Goal: Task Accomplishment & Management: Use online tool/utility

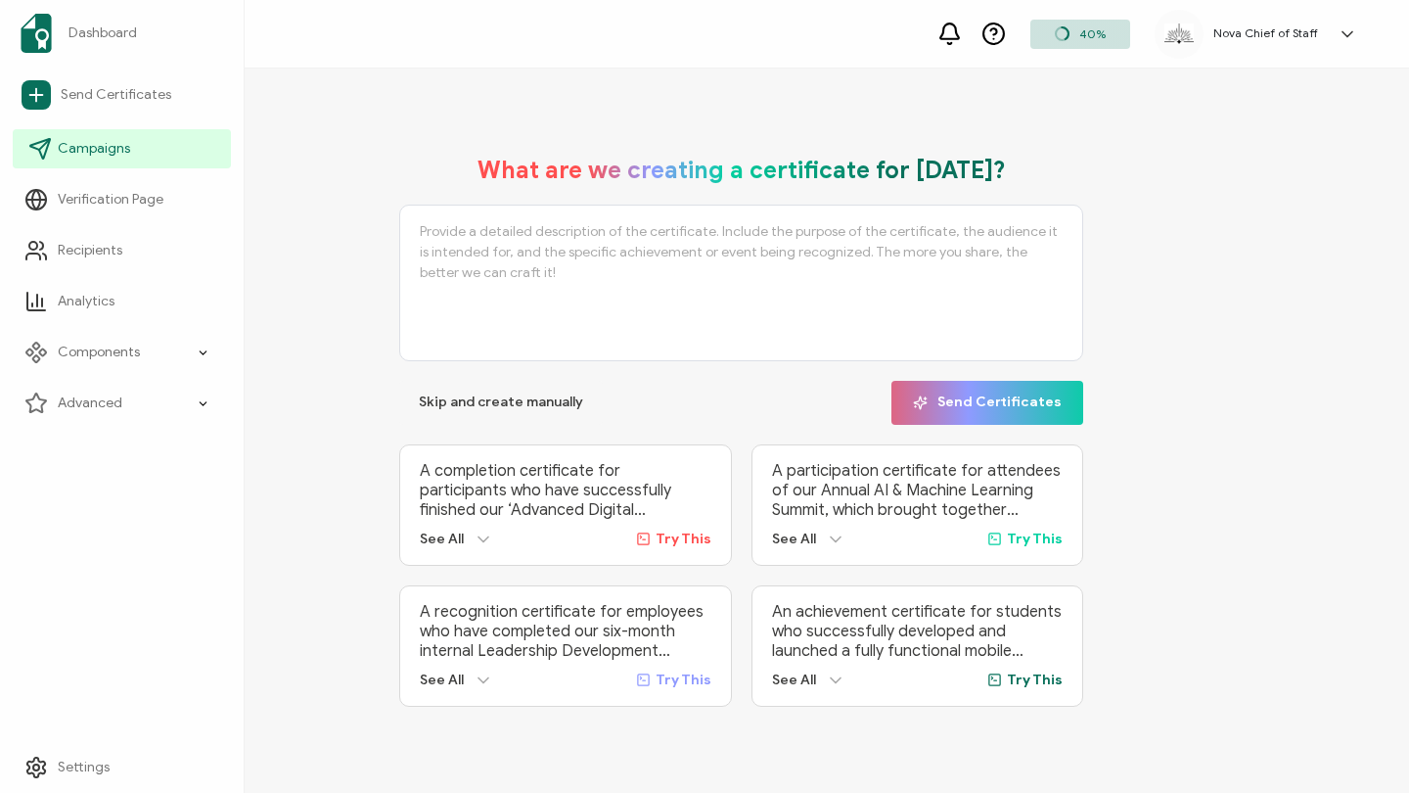
click at [49, 148] on icon at bounding box center [39, 148] width 23 height 23
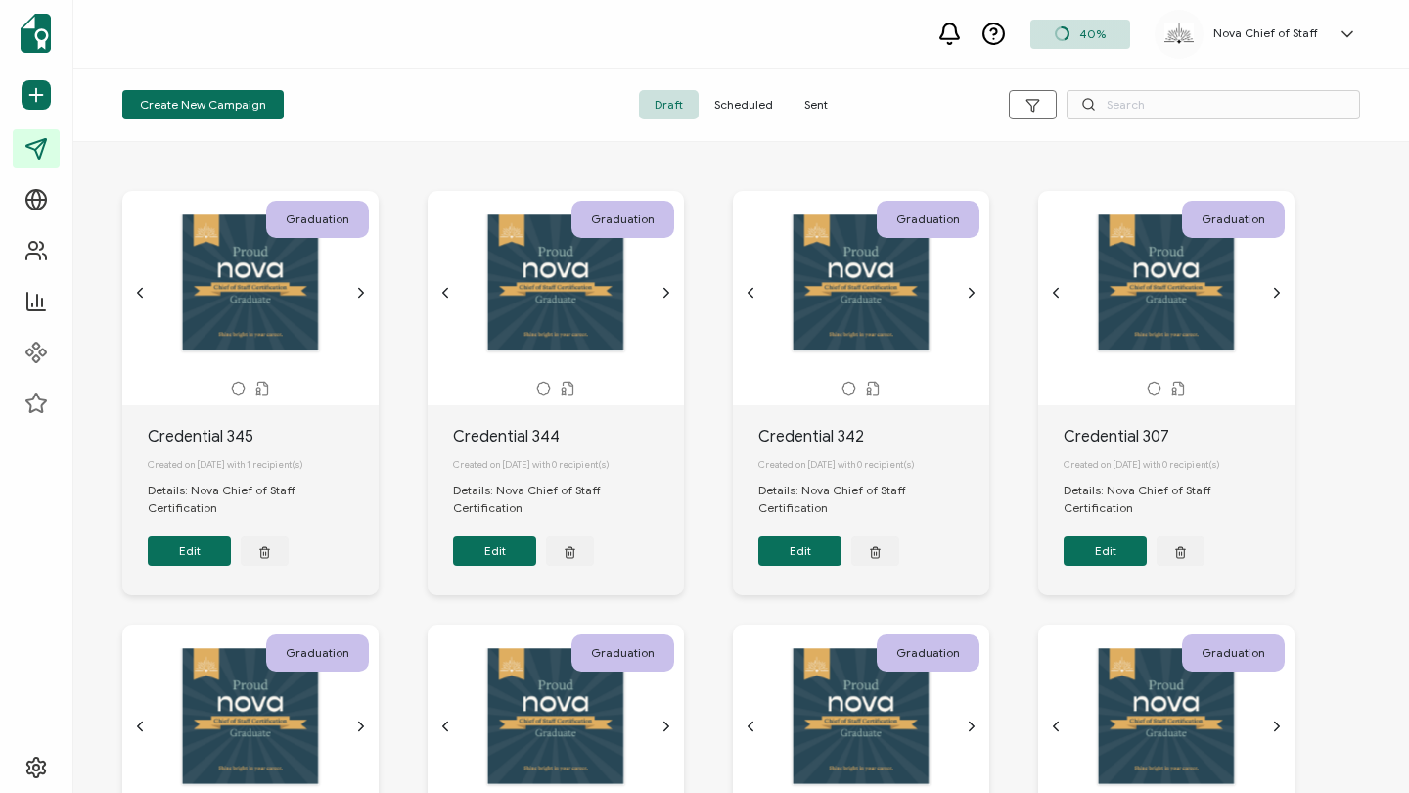
click at [819, 103] on span "Sent" at bounding box center [816, 104] width 55 height 29
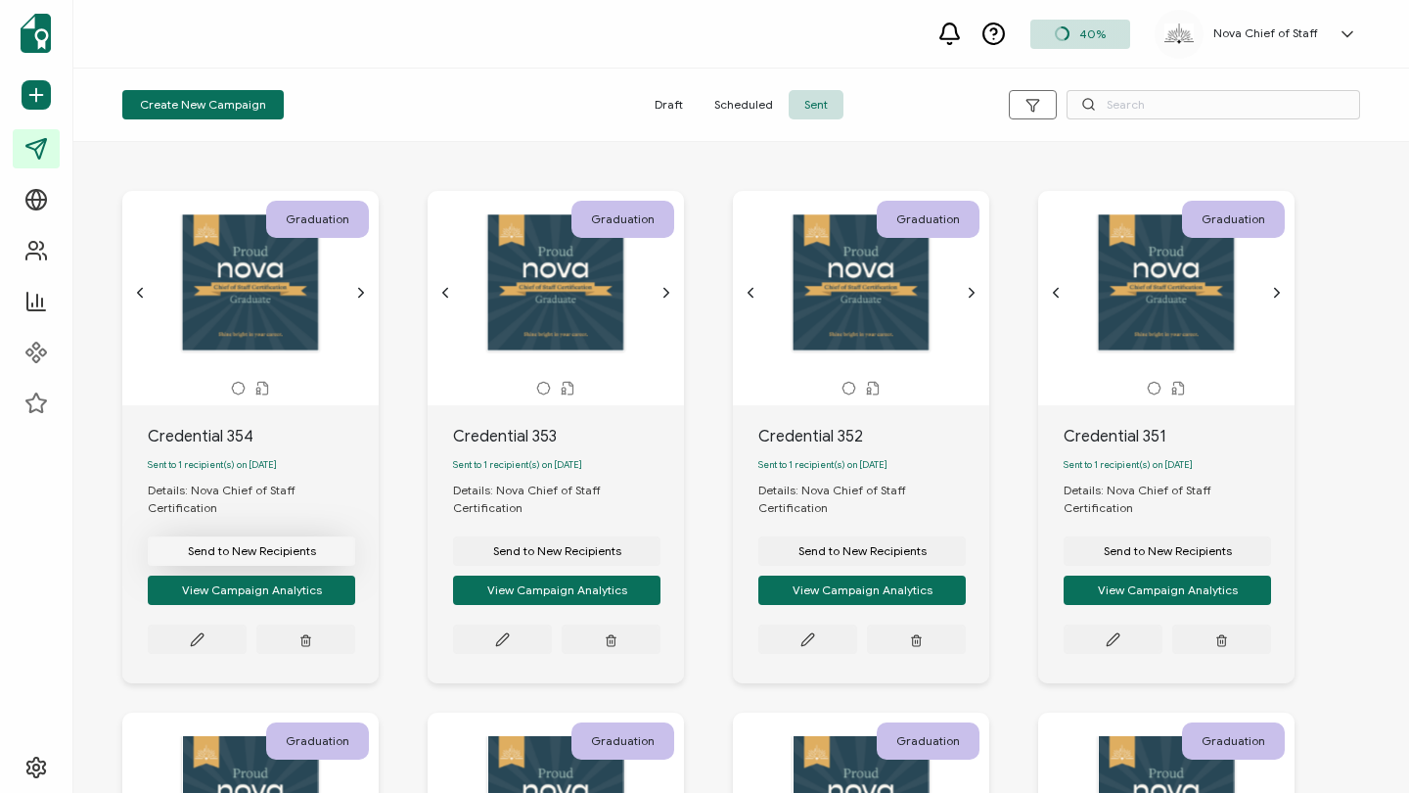
click at [267, 545] on span "Send to New Recipients" at bounding box center [252, 551] width 128 height 12
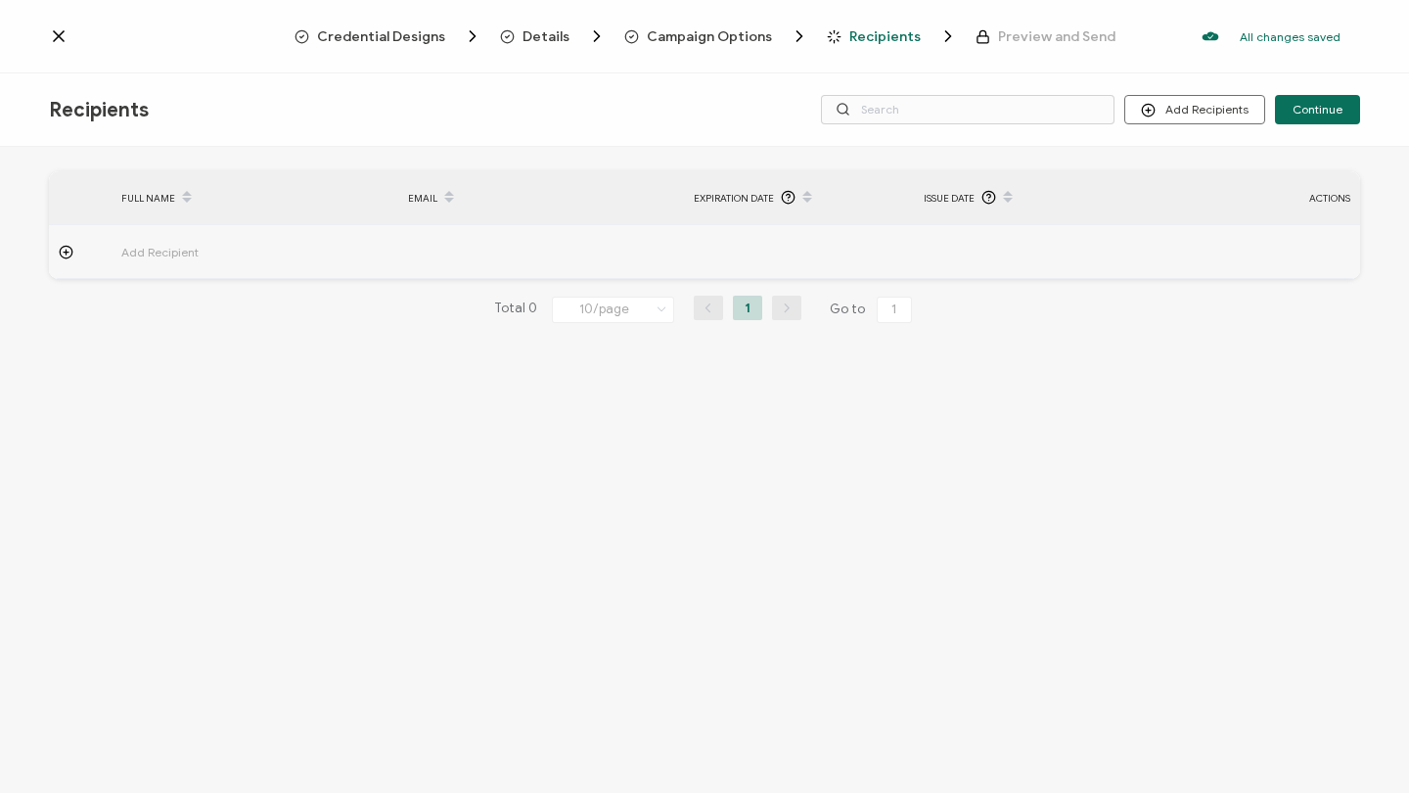
click at [173, 253] on span "Add Recipient" at bounding box center [214, 252] width 186 height 23
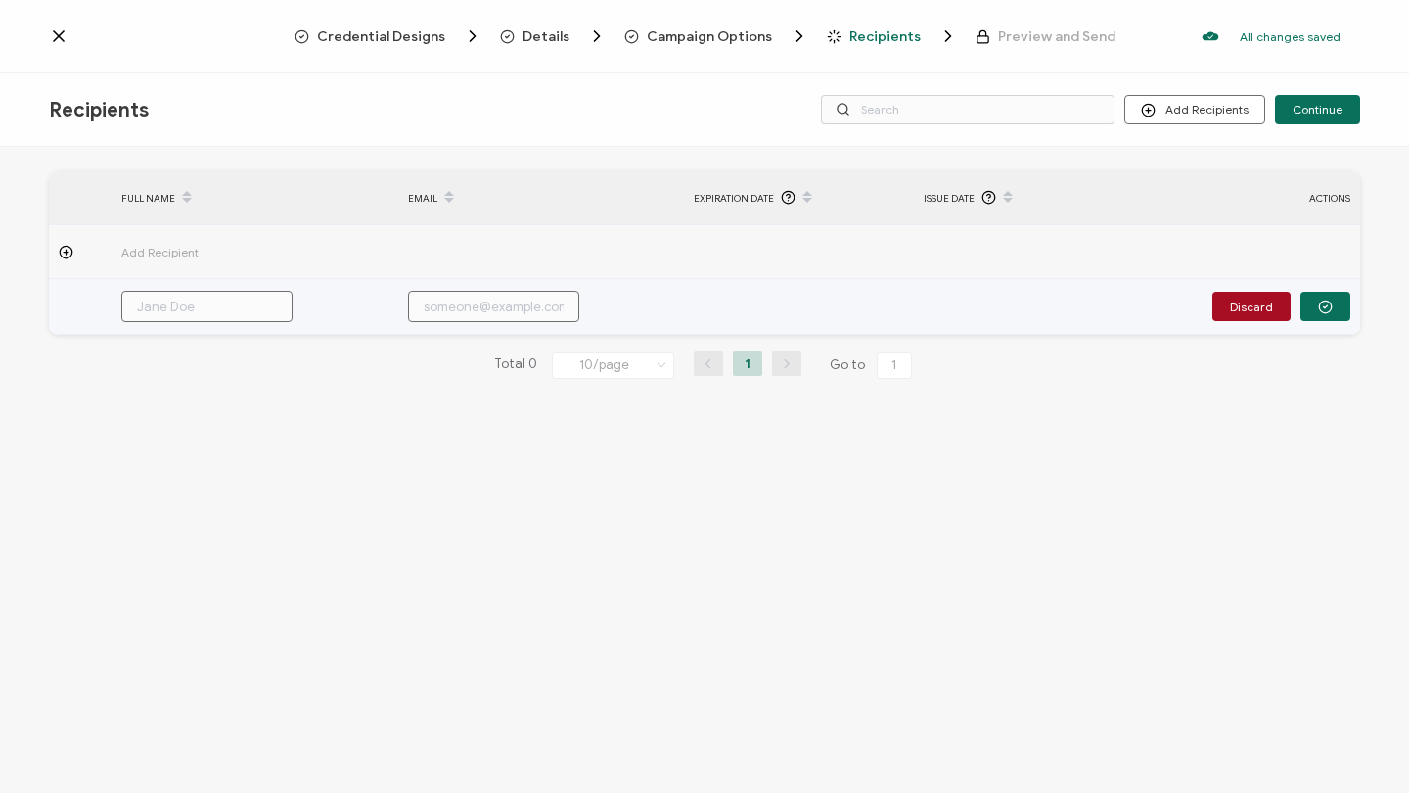
click at [178, 309] on input "text" at bounding box center [206, 306] width 171 height 31
paste input "[PERSON_NAME]"
type input "[PERSON_NAME]"
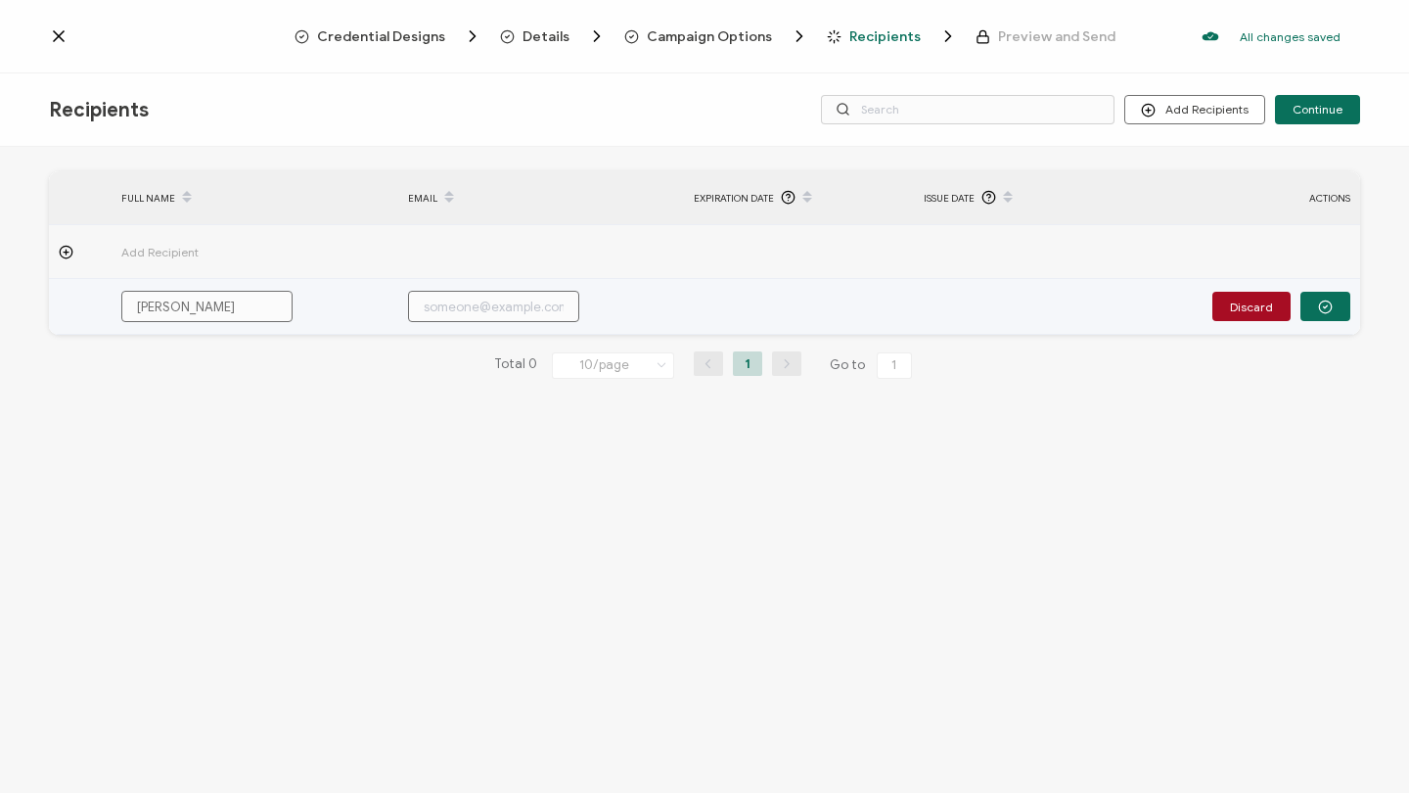
click at [460, 300] on input "text" at bounding box center [493, 306] width 171 height 31
paste input "[PERSON_NAME][EMAIL_ADDRESS][PERSON_NAME][DOMAIN_NAME]"
type input "[PERSON_NAME][EMAIL_ADDRESS][PERSON_NAME][DOMAIN_NAME]"
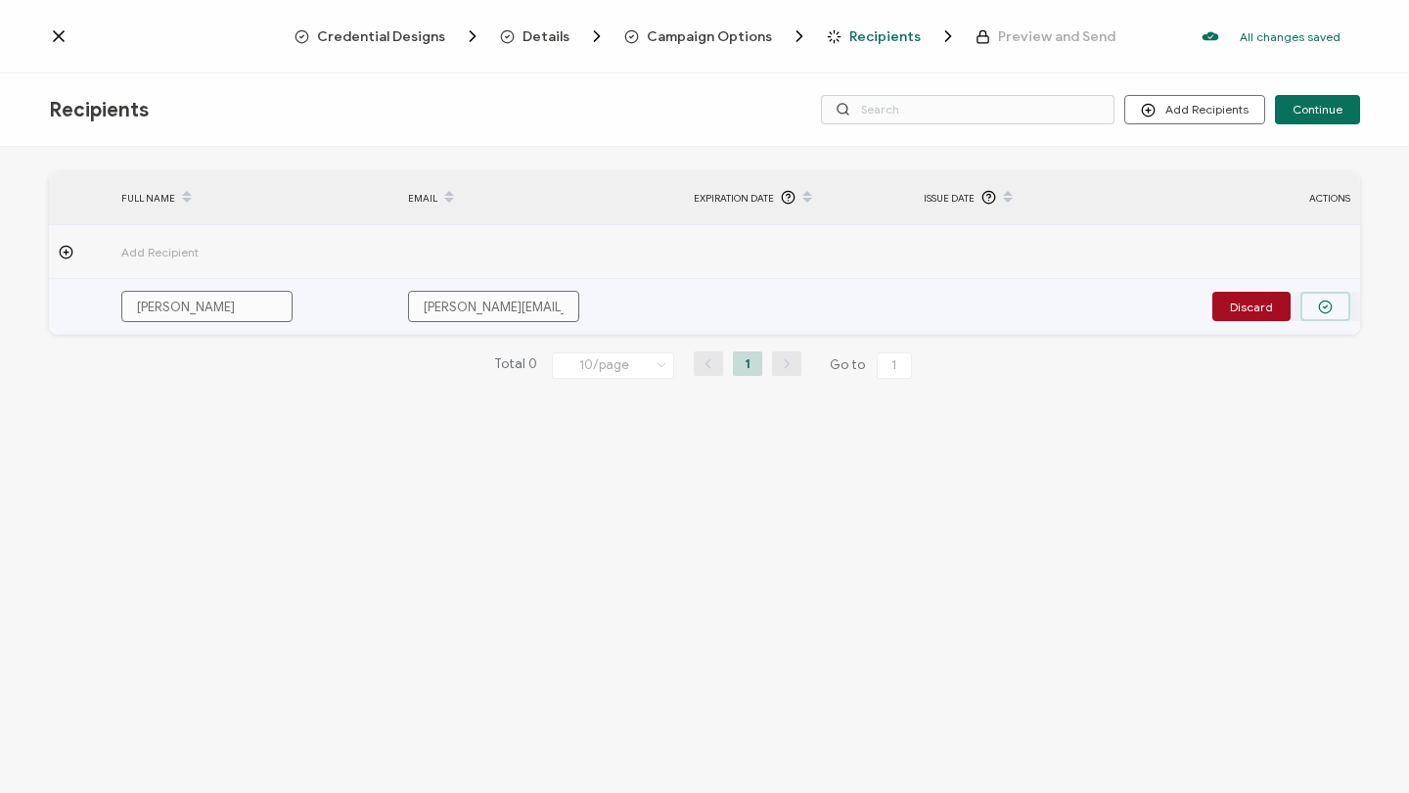
click at [1324, 299] on icon "button" at bounding box center [1325, 306] width 15 height 15
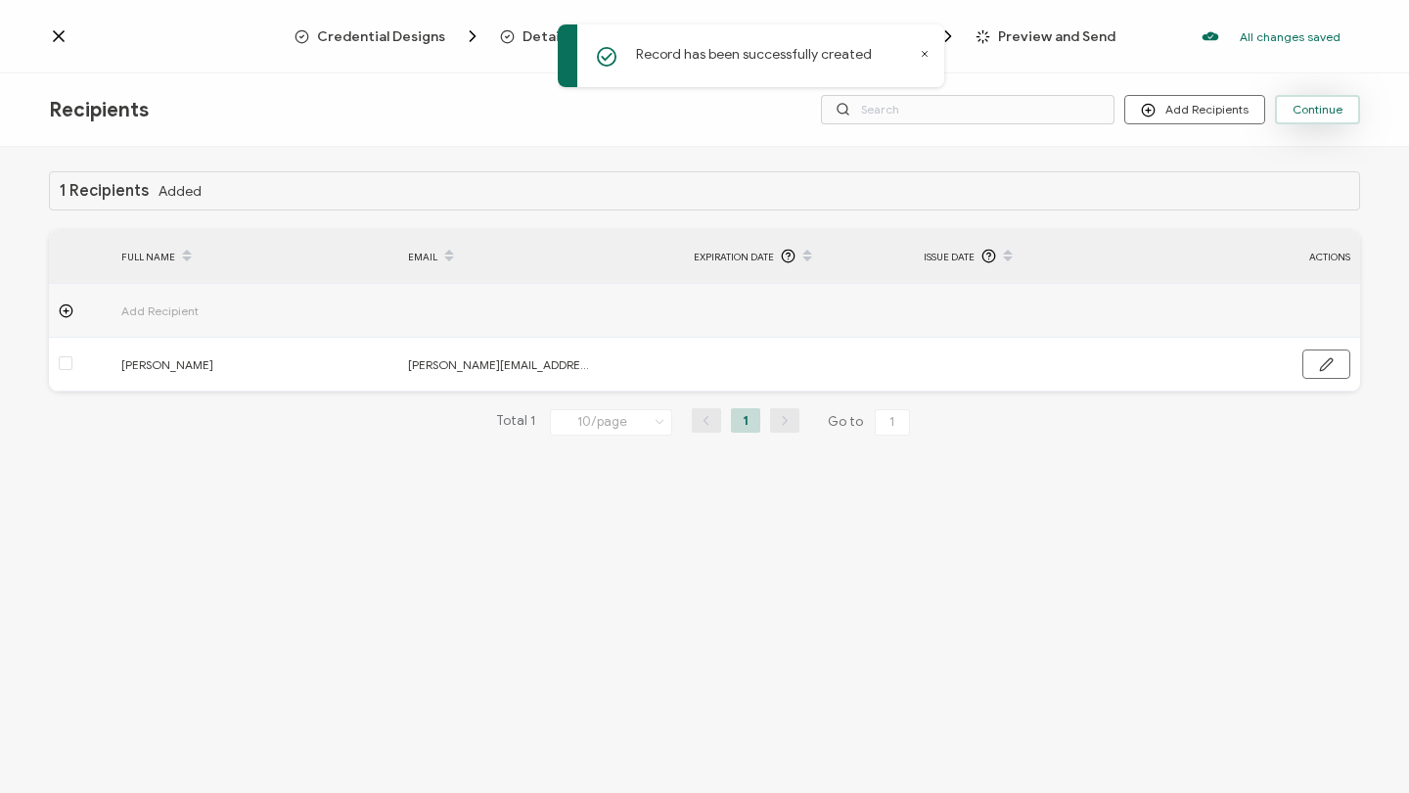
click at [1320, 110] on span "Continue" at bounding box center [1318, 110] width 50 height 12
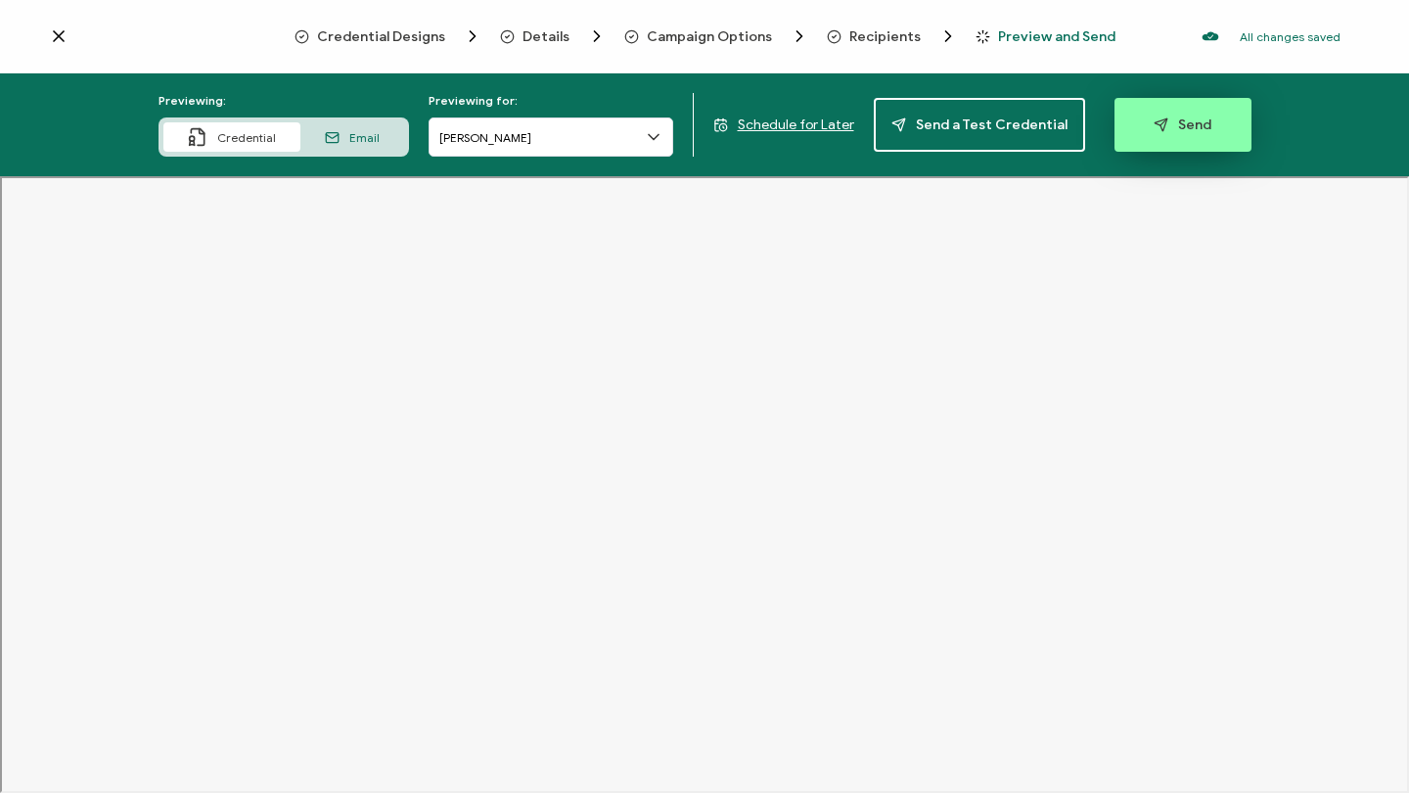
click at [1160, 133] on button "Send" at bounding box center [1183, 125] width 137 height 54
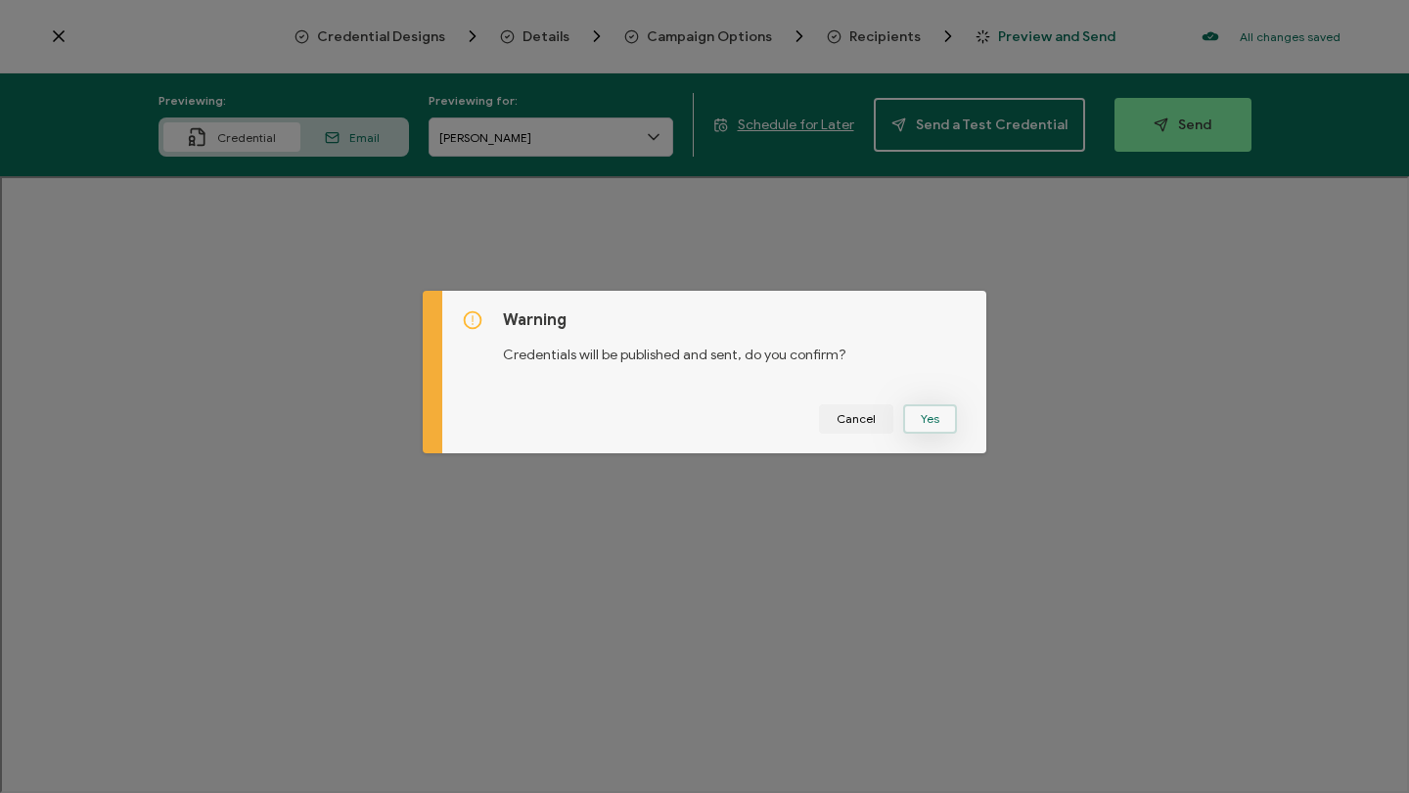
click at [930, 414] on button "Yes" at bounding box center [930, 418] width 54 height 29
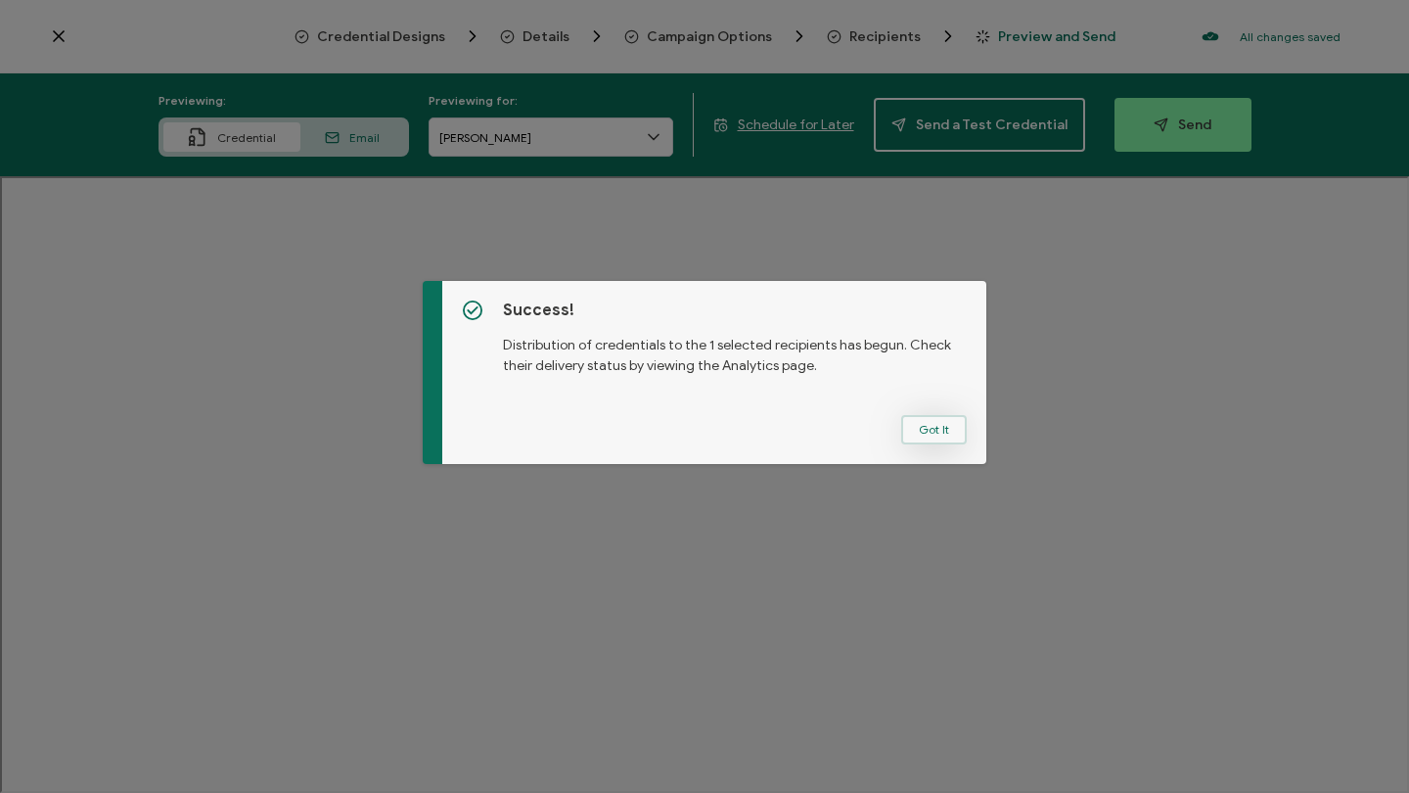
click at [927, 422] on button "Got It" at bounding box center [934, 429] width 66 height 29
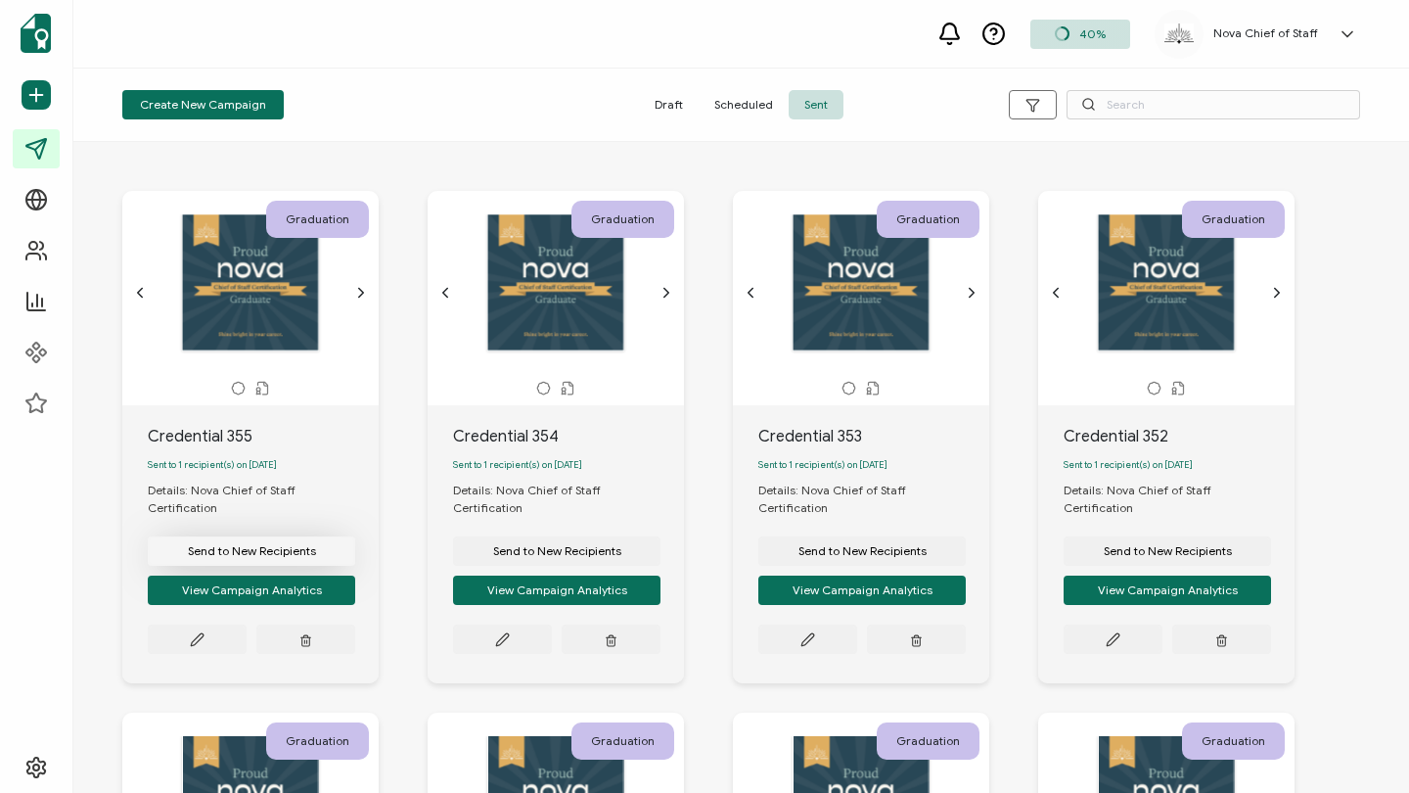
click at [274, 545] on span "Send to New Recipients" at bounding box center [252, 551] width 128 height 12
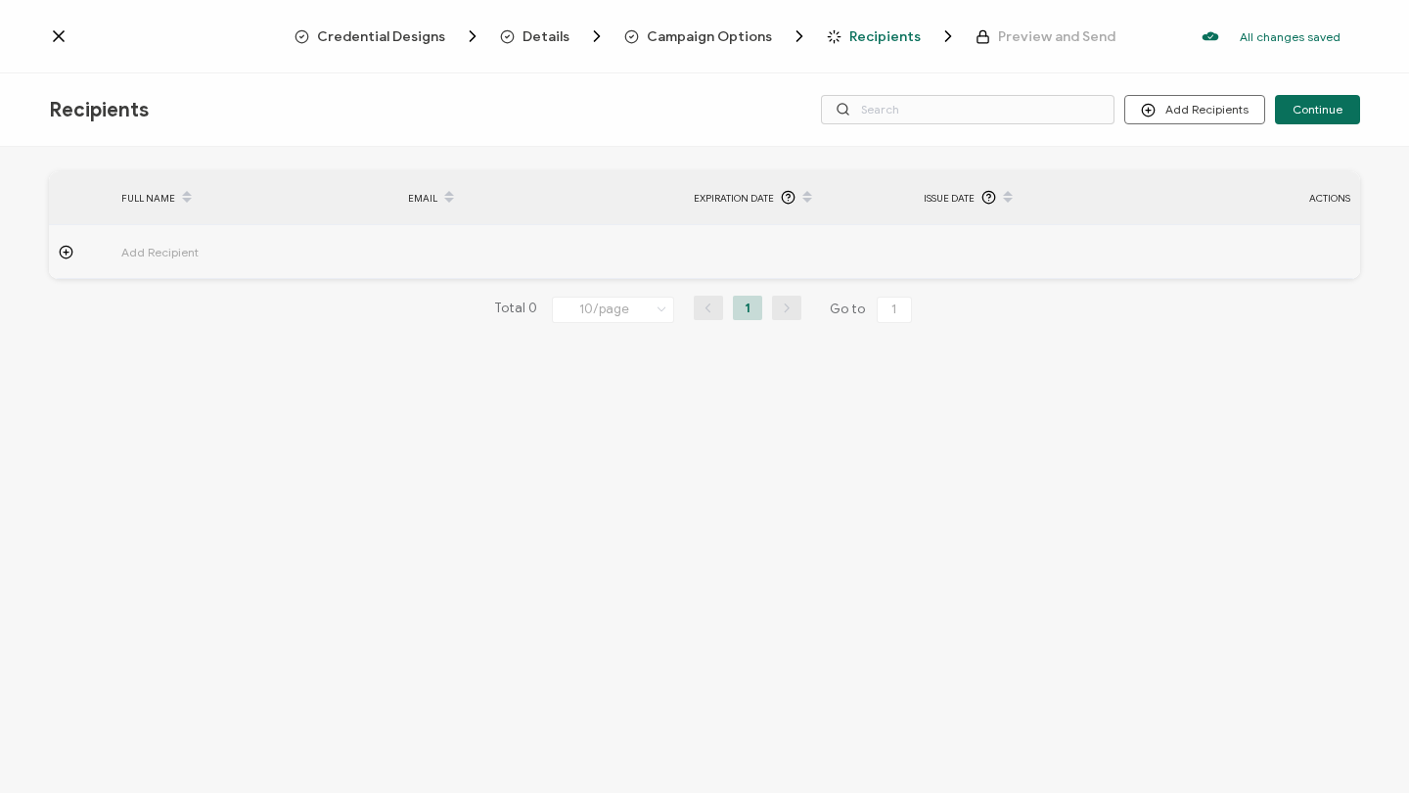
click at [147, 247] on span "Add Recipient" at bounding box center [214, 252] width 186 height 23
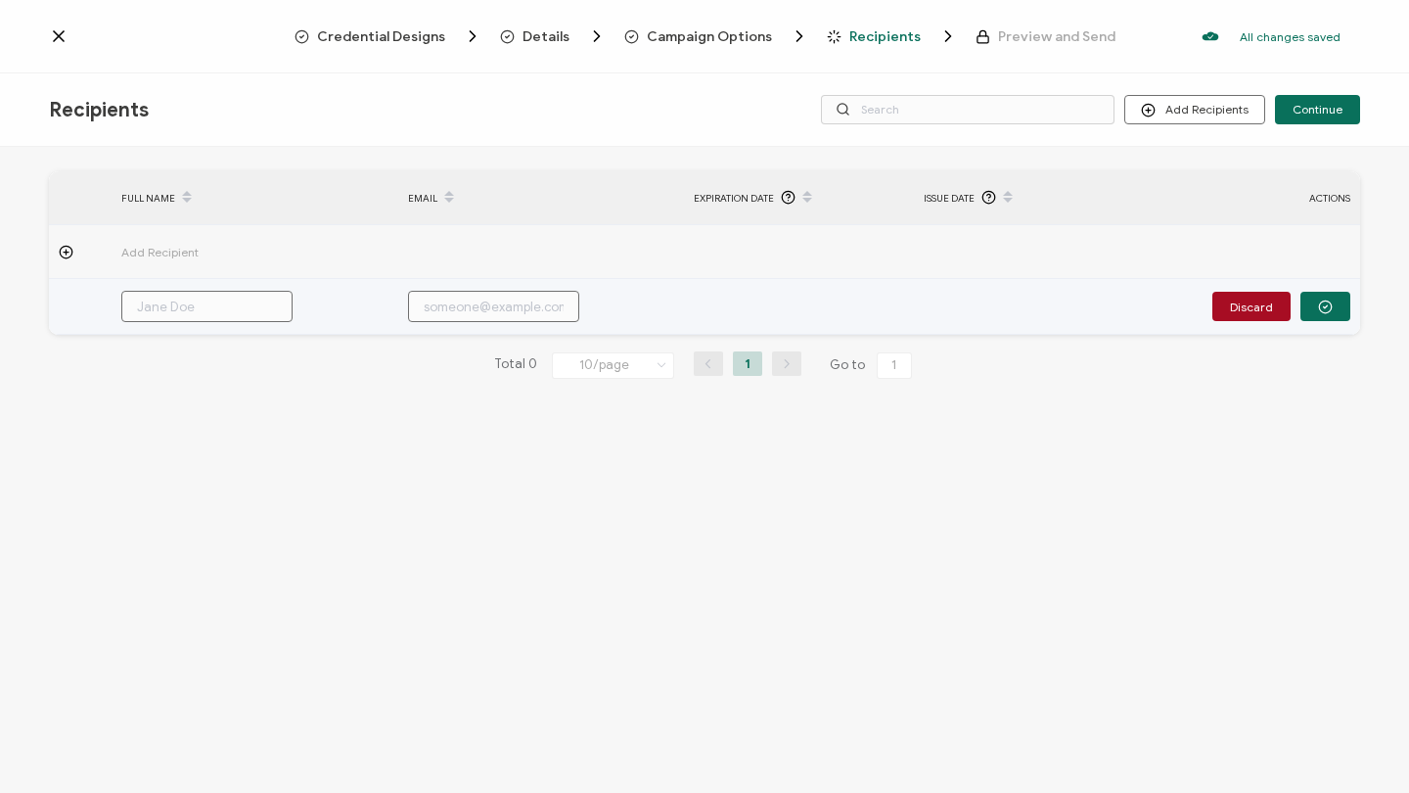
click at [185, 314] on input "text" at bounding box center [206, 306] width 171 height 31
paste input "[PERSON_NAME]"
type input "[PERSON_NAME]"
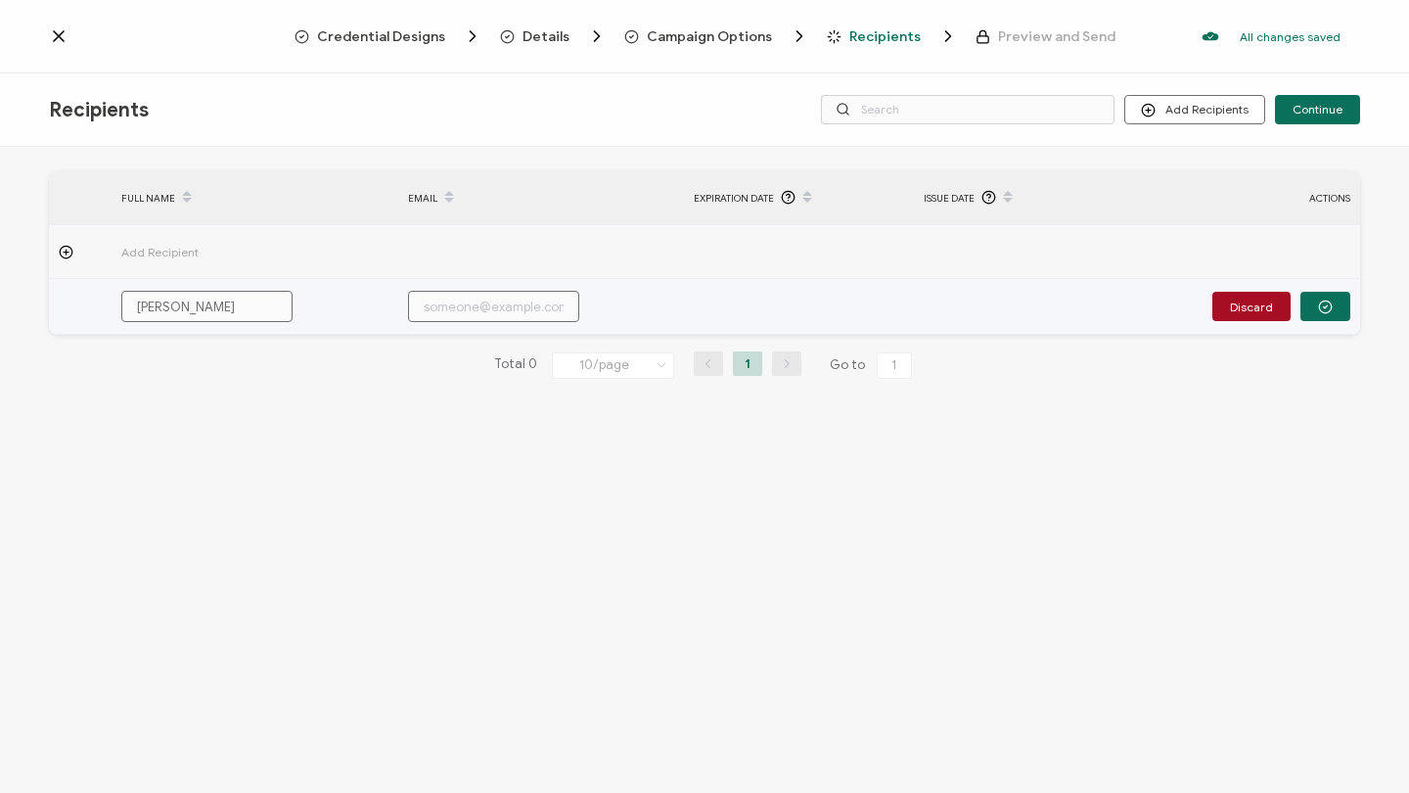
click at [499, 298] on input "text" at bounding box center [493, 306] width 171 height 31
paste input "[EMAIL_ADDRESS][DOMAIN_NAME]"
type input "[EMAIL_ADDRESS][DOMAIN_NAME]"
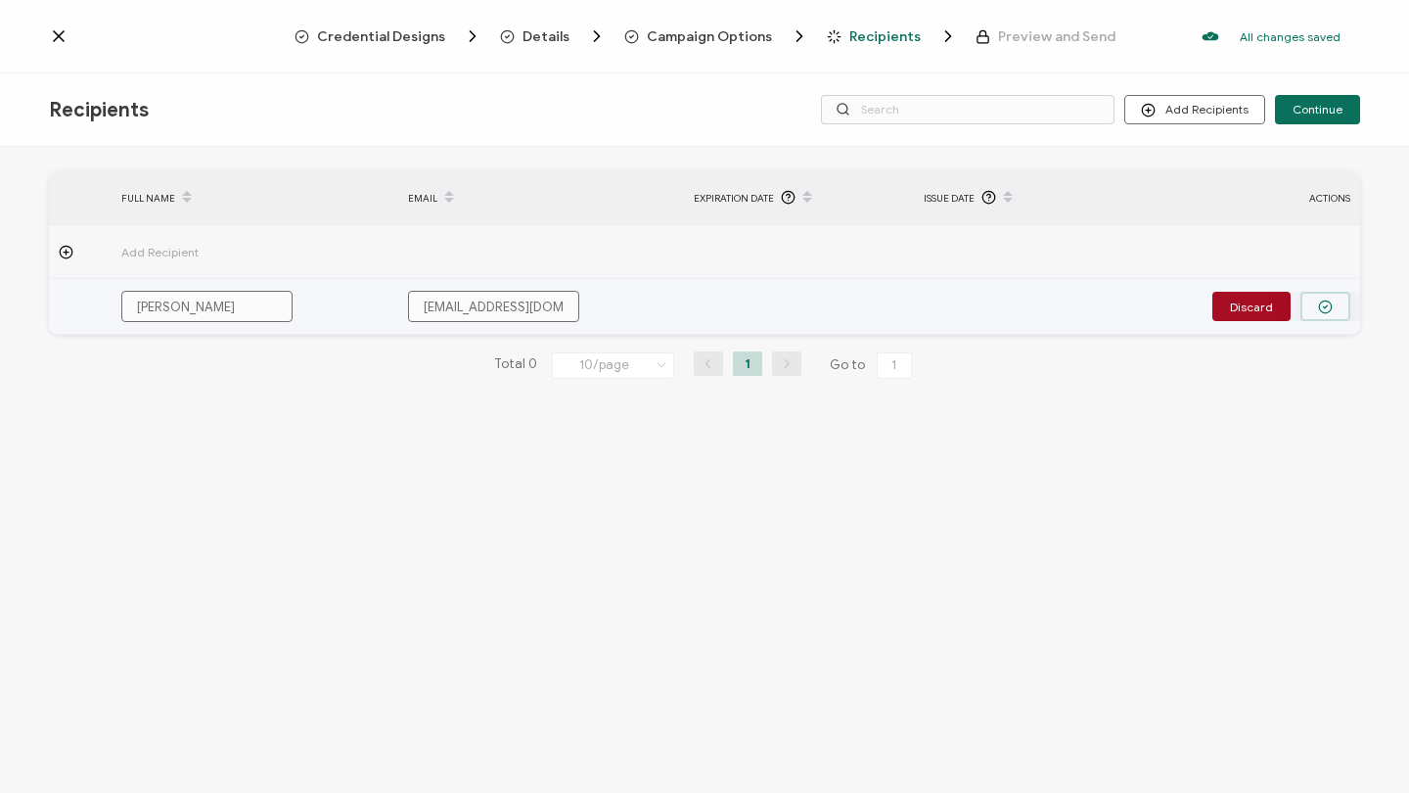
click at [1327, 297] on button "button" at bounding box center [1326, 306] width 50 height 29
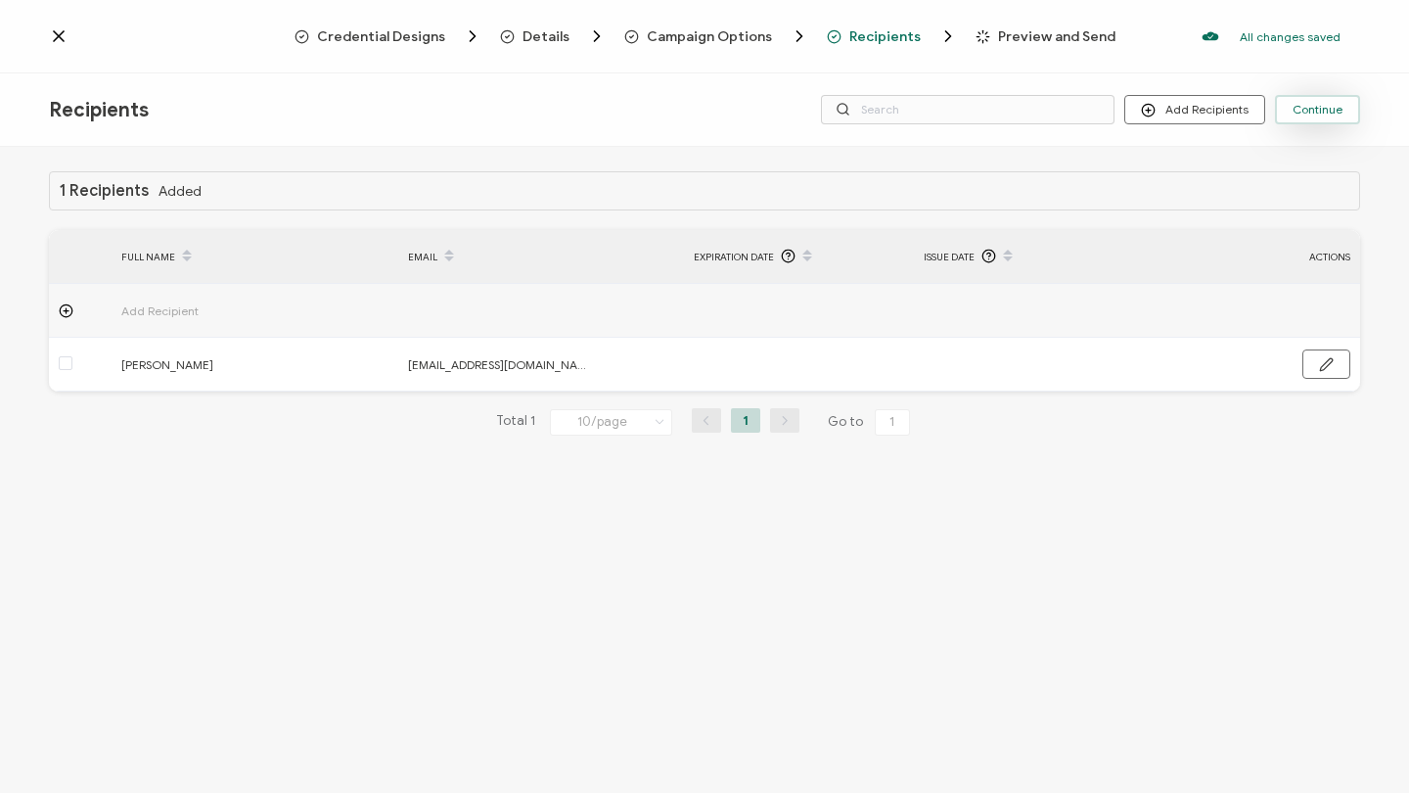
click at [1304, 122] on button "Continue" at bounding box center [1317, 109] width 85 height 29
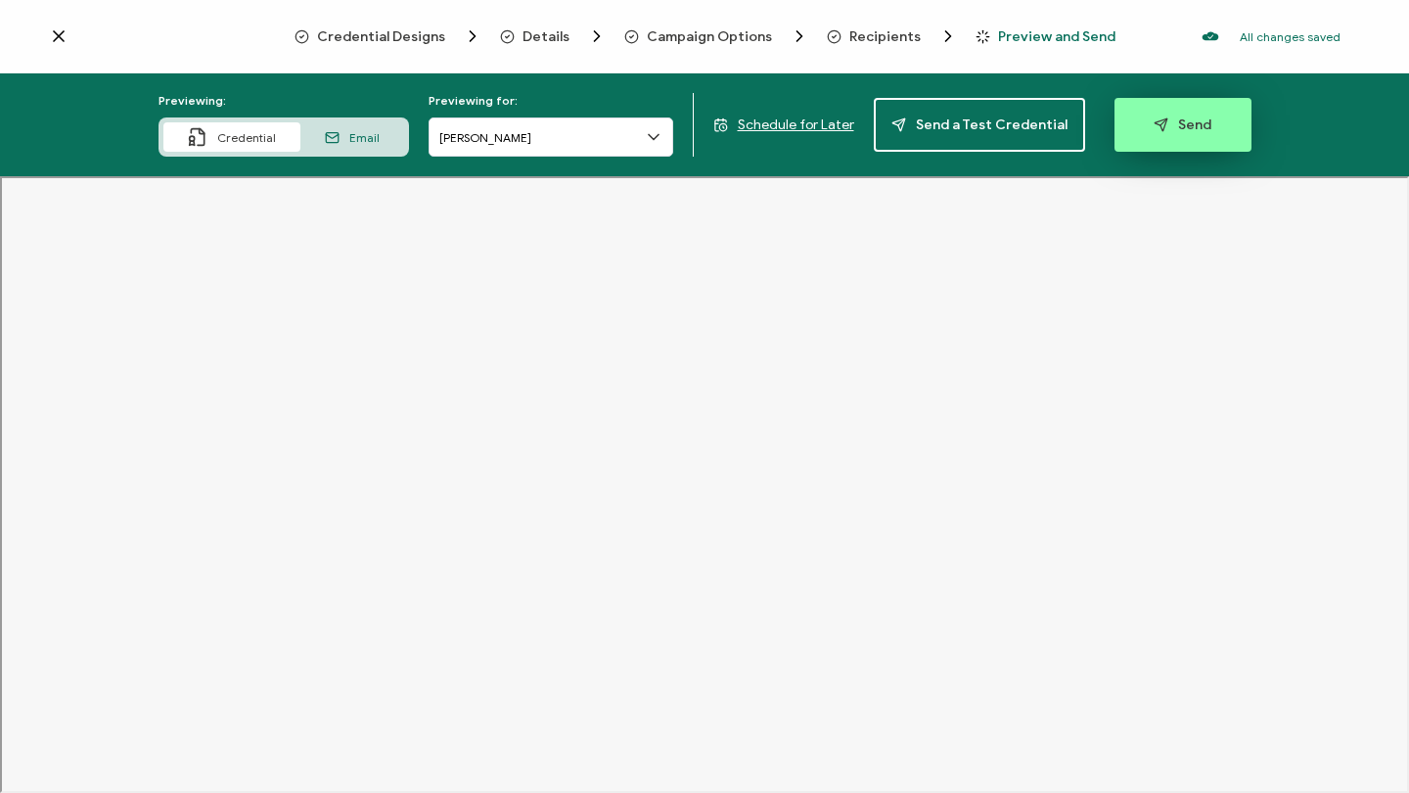
click at [1202, 133] on button "Send" at bounding box center [1183, 125] width 137 height 54
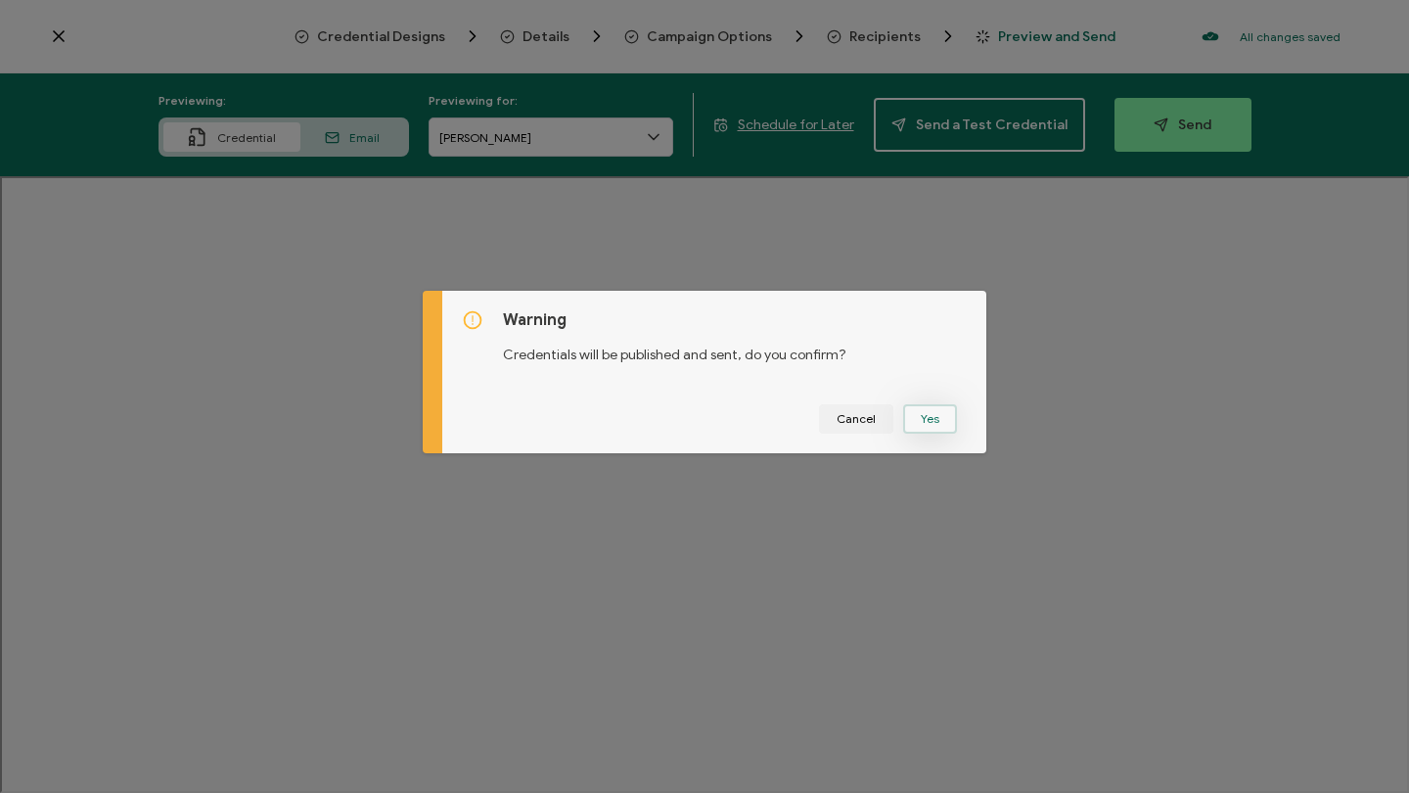
click at [927, 413] on button "Yes" at bounding box center [930, 418] width 54 height 29
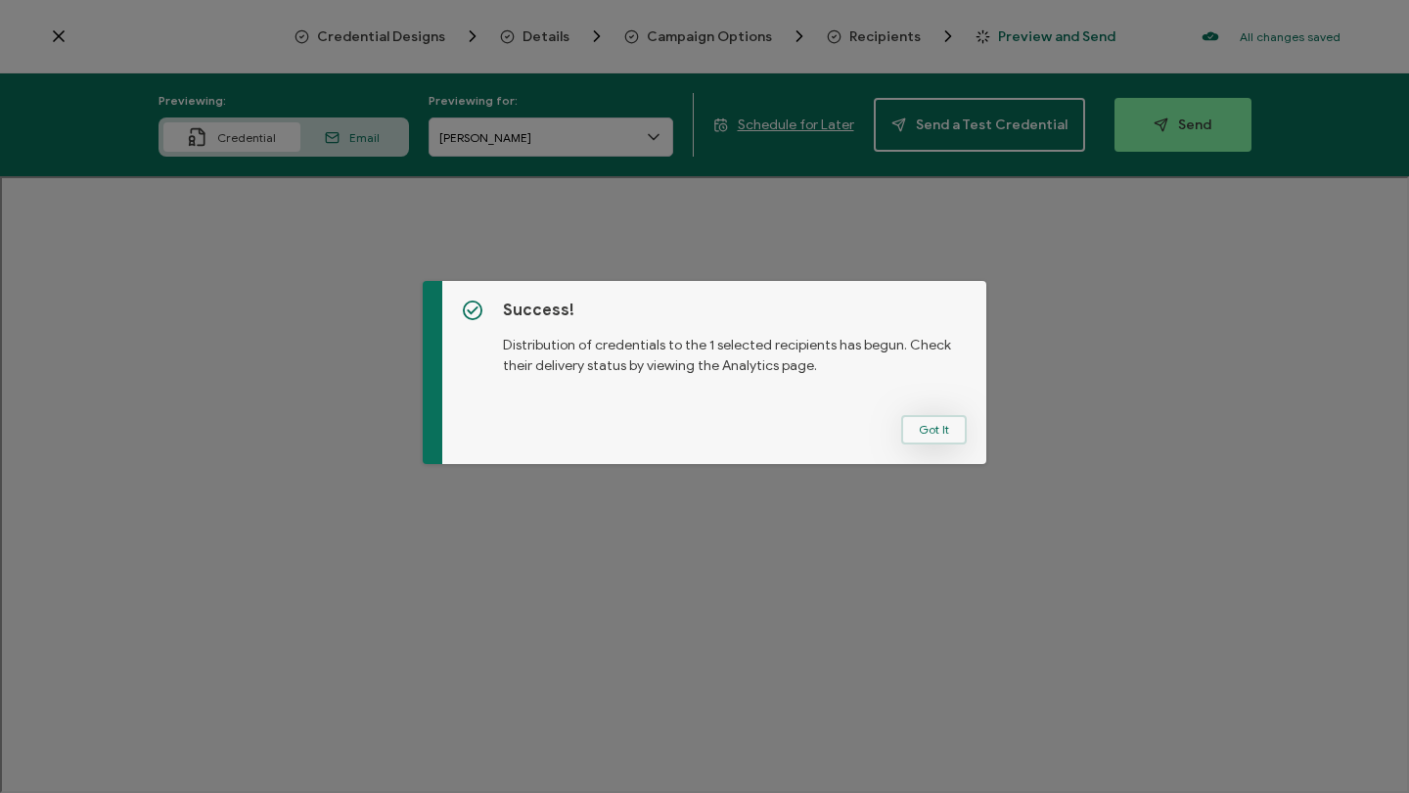
click at [915, 420] on button "Got It" at bounding box center [934, 429] width 66 height 29
